Goal: Information Seeking & Learning: Learn about a topic

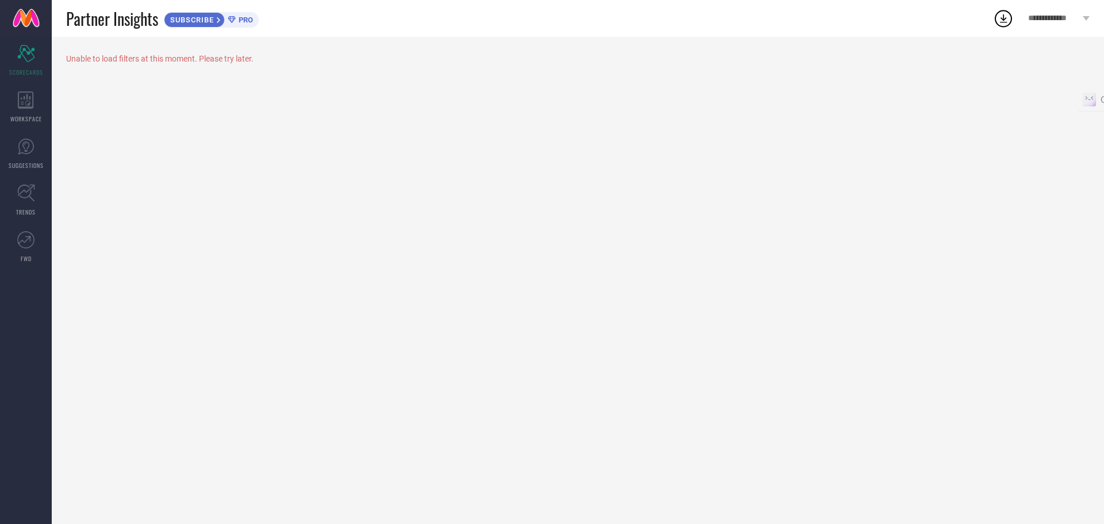
click at [246, 22] on span "PRO" at bounding box center [244, 20] width 17 height 9
click at [192, 22] on span "SUBSCRIBE" at bounding box center [190, 20] width 52 height 9
click at [21, 108] on icon at bounding box center [26, 99] width 16 height 17
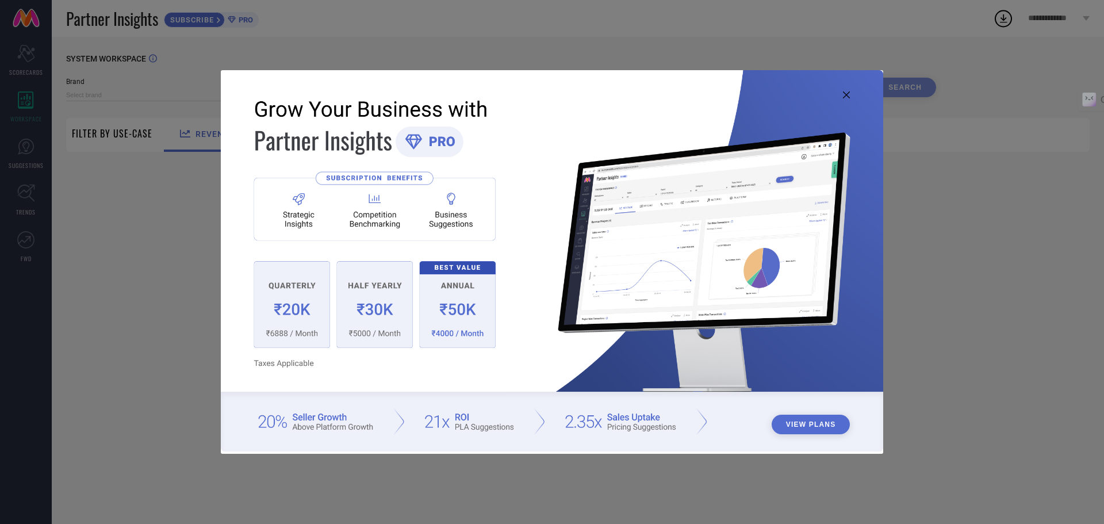
type input "1 STOP FASHION"
type input "All"
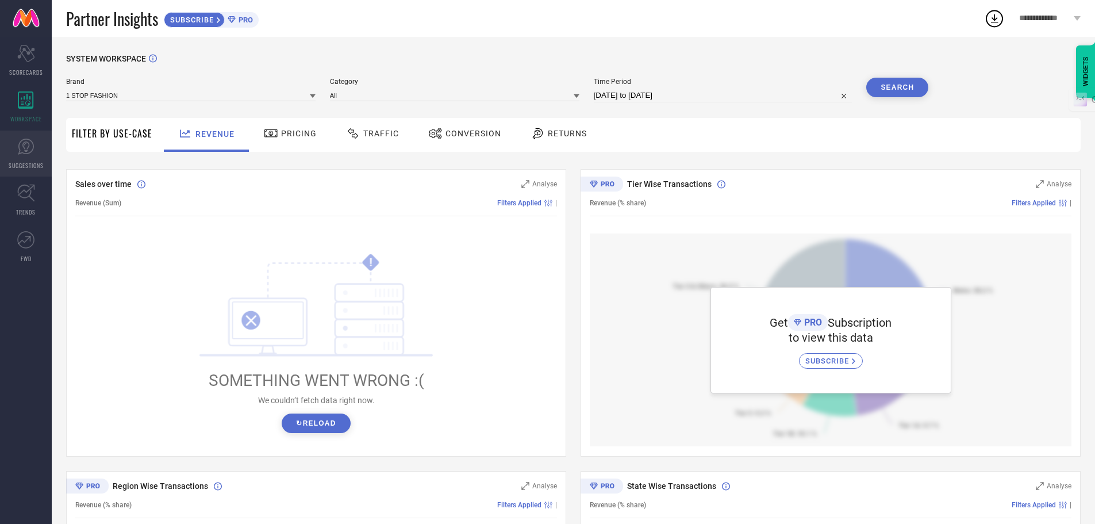
click at [23, 147] on icon at bounding box center [25, 146] width 17 height 17
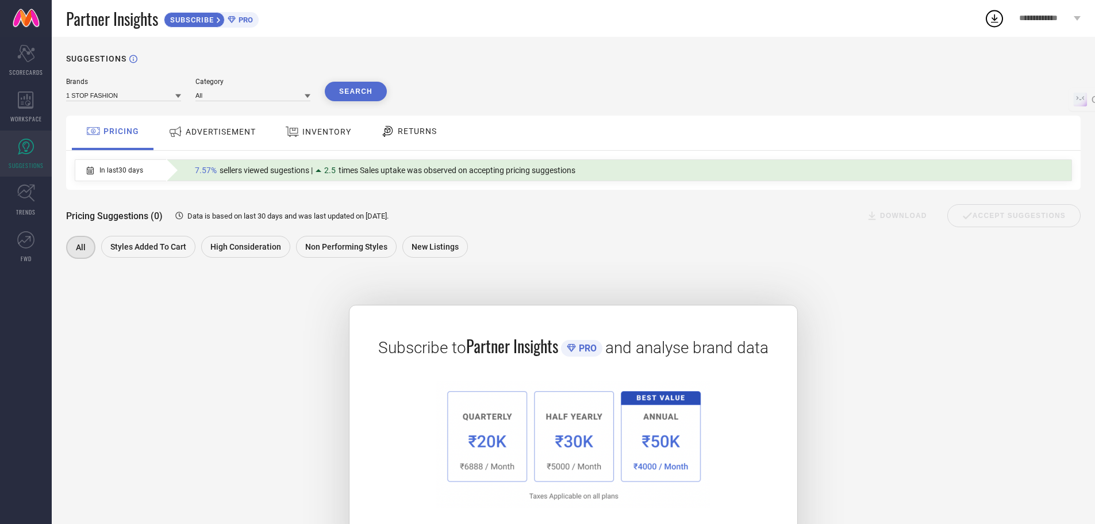
click at [194, 139] on div "ADVERTISEMENT" at bounding box center [212, 131] width 93 height 21
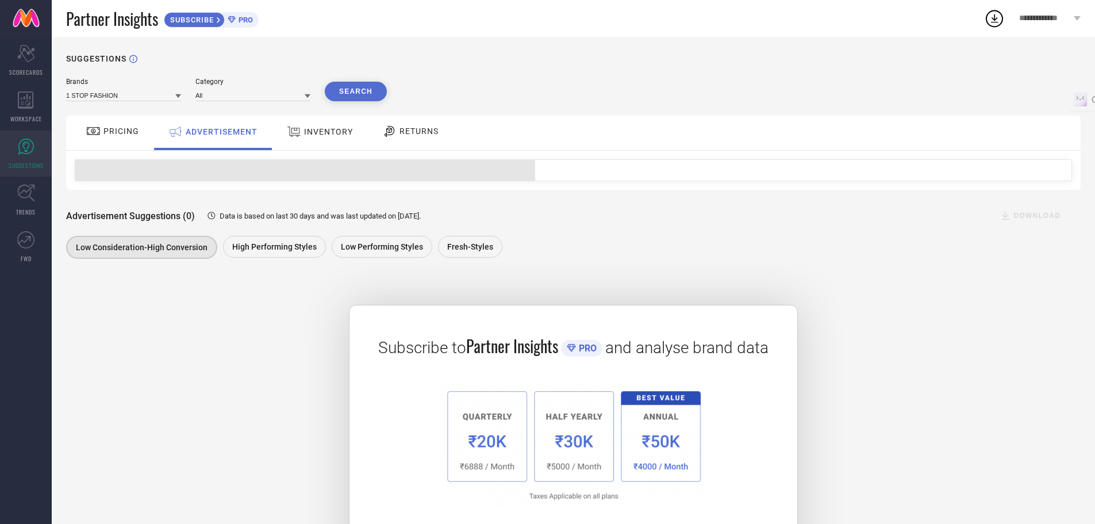
click at [304, 133] on span "INVENTORY" at bounding box center [328, 131] width 49 height 9
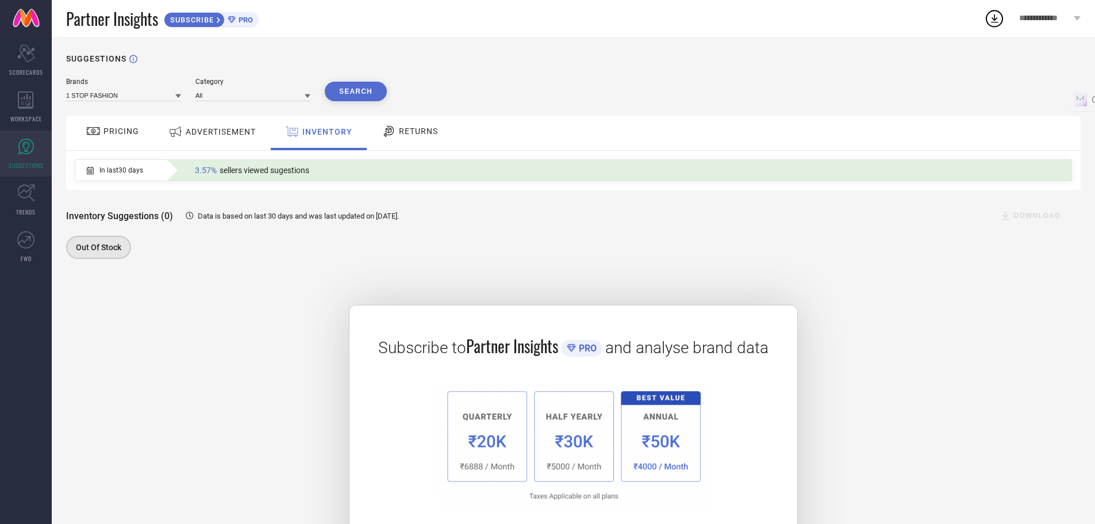
click at [421, 134] on span "RETURNS" at bounding box center [418, 130] width 39 height 9
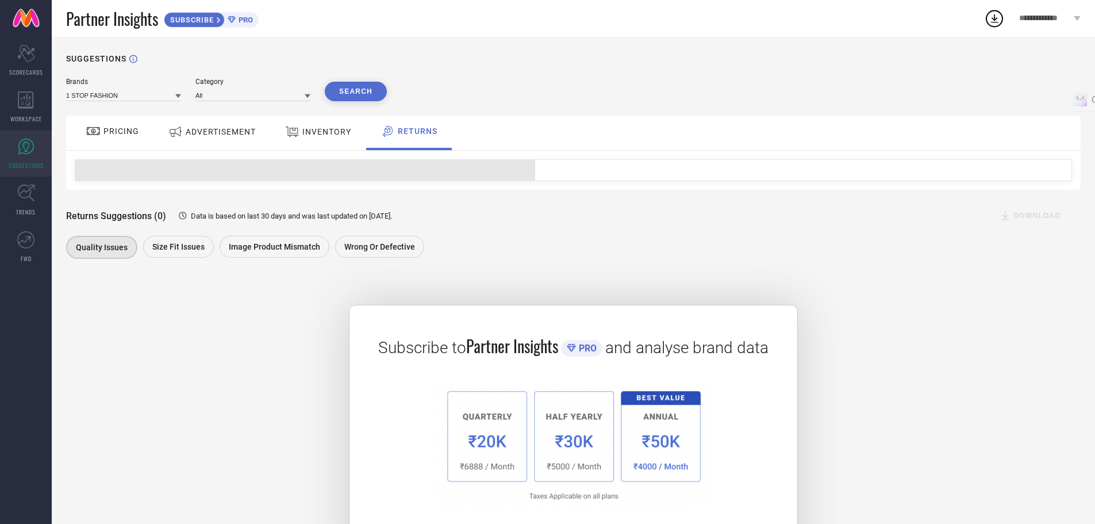
click at [117, 128] on span "PRICING" at bounding box center [121, 130] width 36 height 9
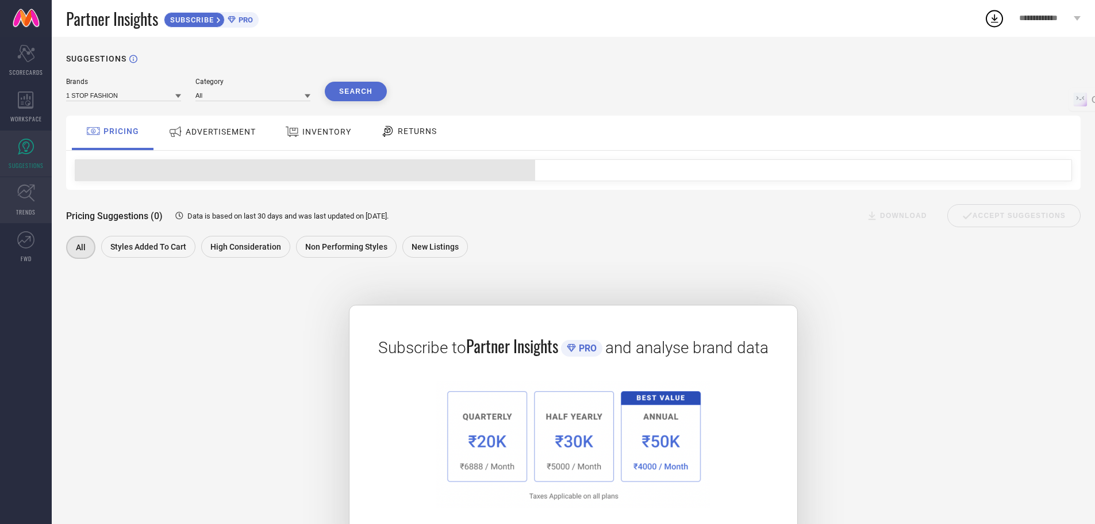
click at [48, 183] on link "TRENDS" at bounding box center [26, 200] width 52 height 46
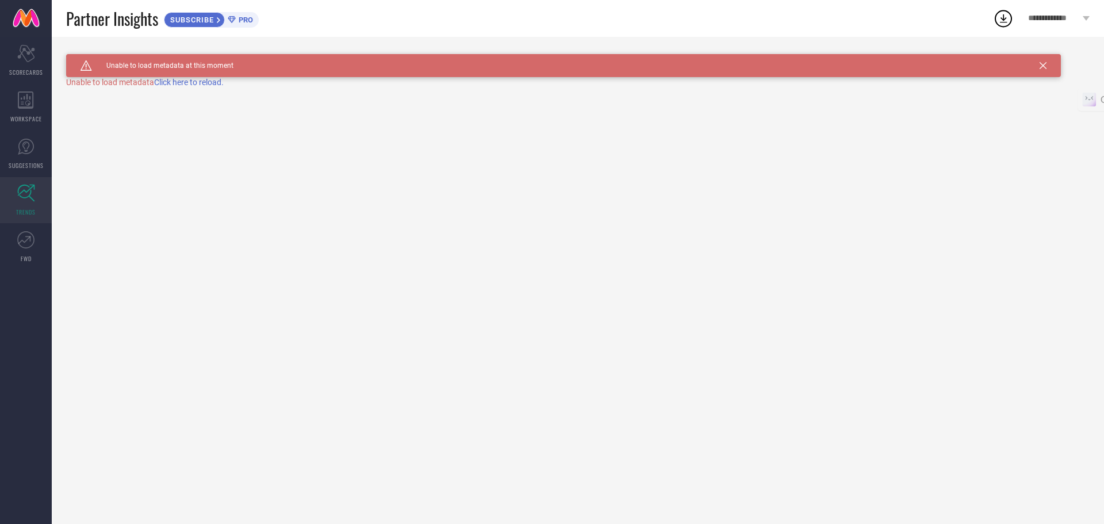
click at [26, 200] on icon at bounding box center [26, 193] width 18 height 18
click at [29, 248] on link "FWD" at bounding box center [26, 247] width 52 height 46
